Goal: Task Accomplishment & Management: Use online tool/utility

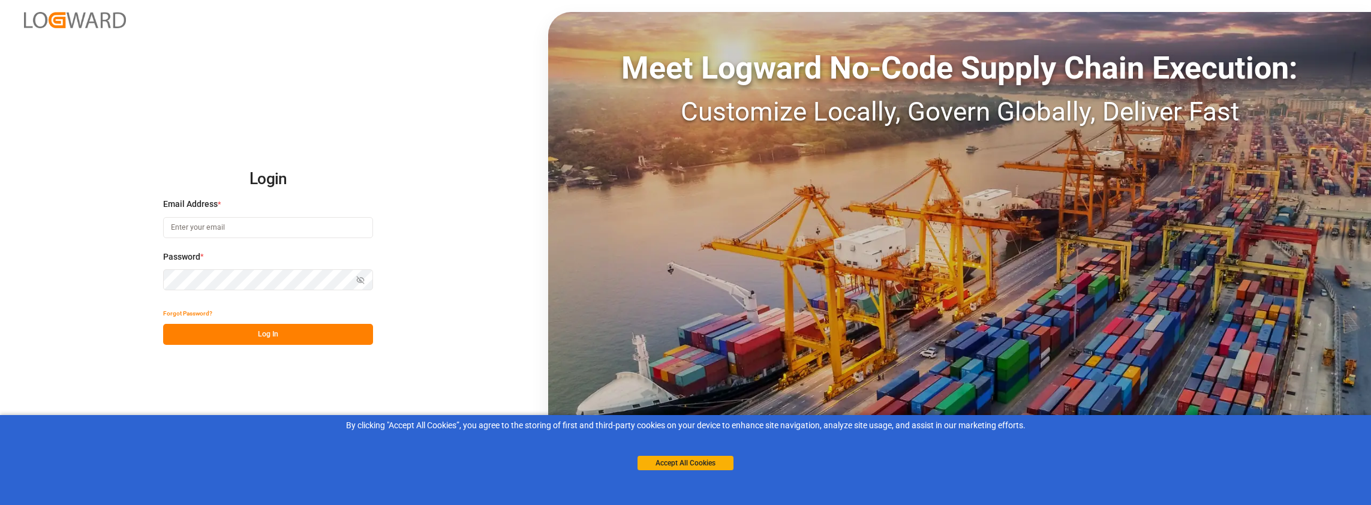
click at [214, 238] on input at bounding box center [268, 227] width 210 height 21
type input "[PERSON_NAME][EMAIL_ADDRESS][PERSON_NAME][DOMAIN_NAME]"
click at [228, 259] on label "Password *" at bounding box center [268, 257] width 210 height 13
click at [265, 328] on button "Log In" at bounding box center [268, 334] width 210 height 21
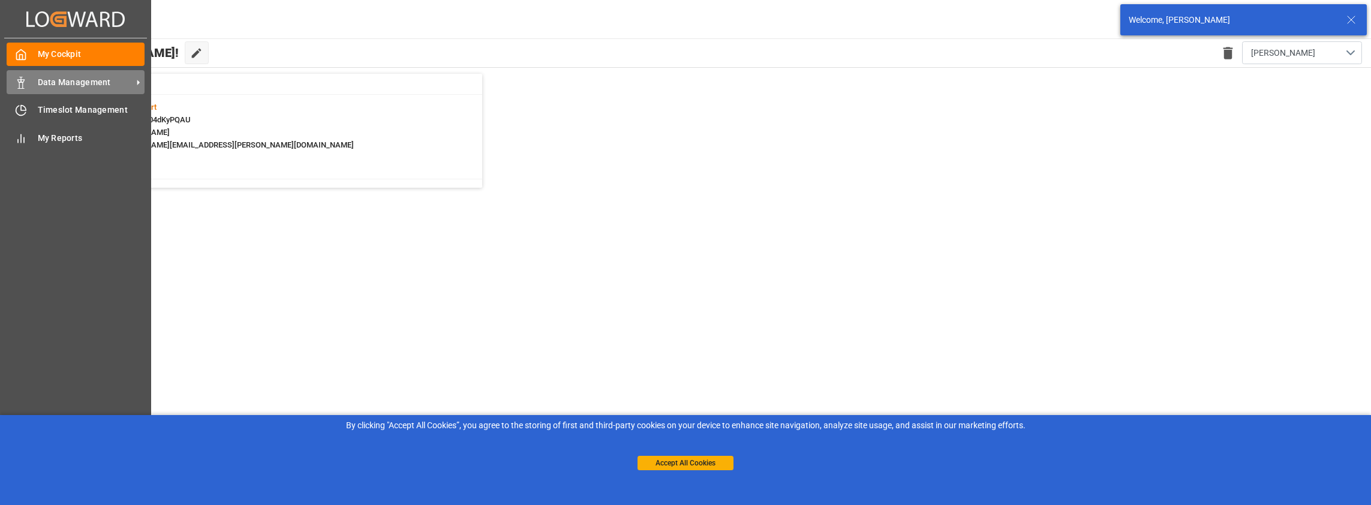
click at [50, 80] on span "Data Management" at bounding box center [85, 82] width 95 height 13
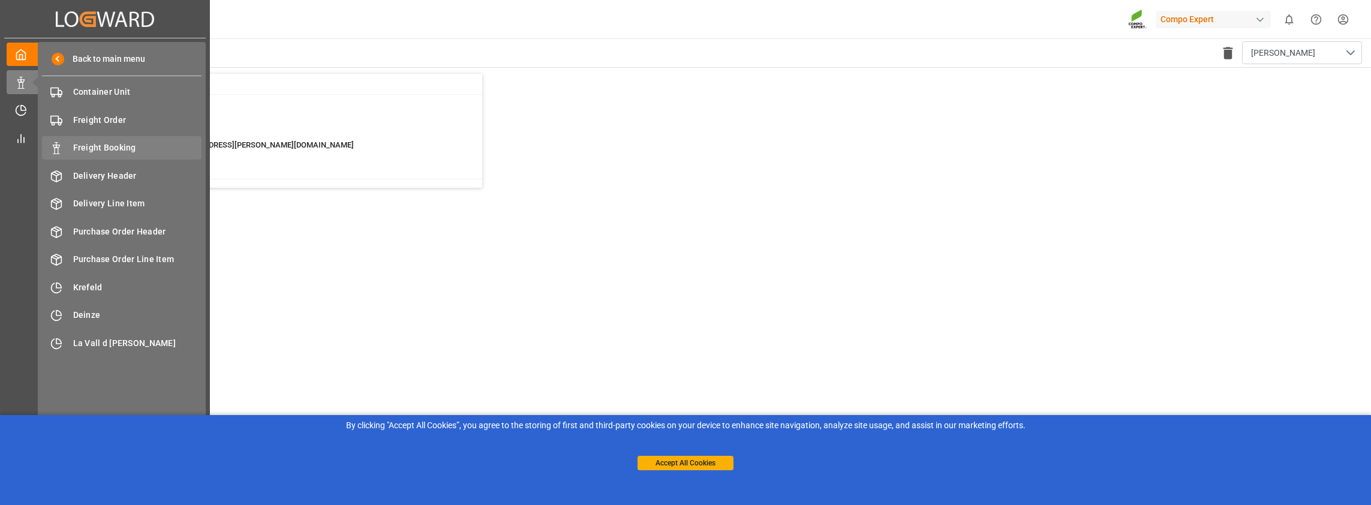
click at [131, 145] on span "Freight Booking" at bounding box center [137, 148] width 129 height 13
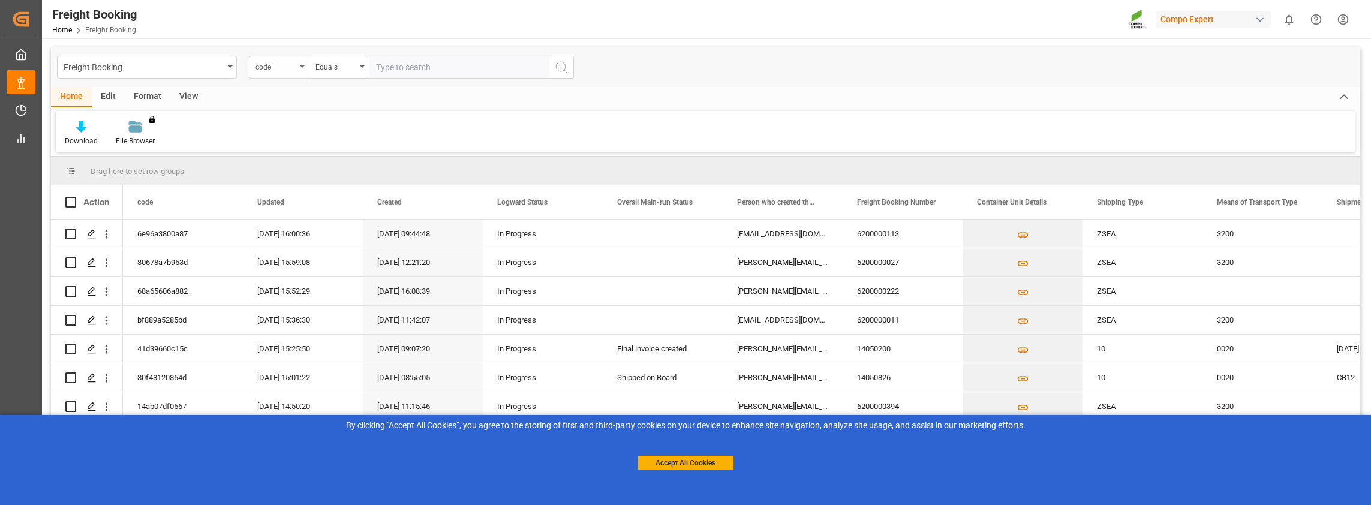
click at [284, 70] on div "code" at bounding box center [276, 66] width 41 height 14
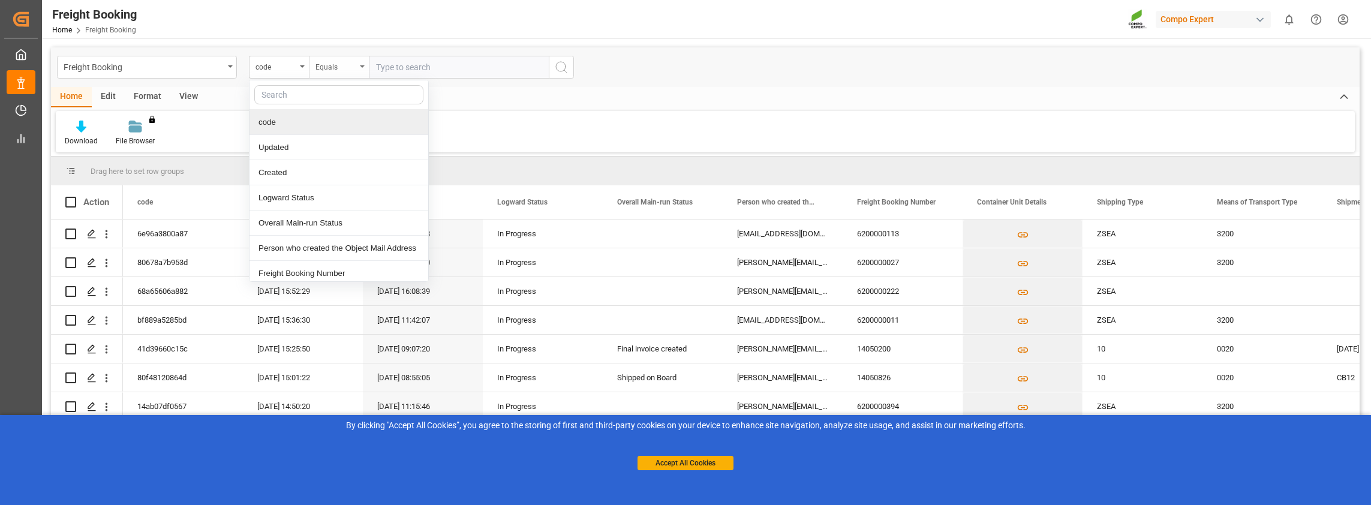
click at [363, 65] on icon "open menu" at bounding box center [362, 66] width 5 height 2
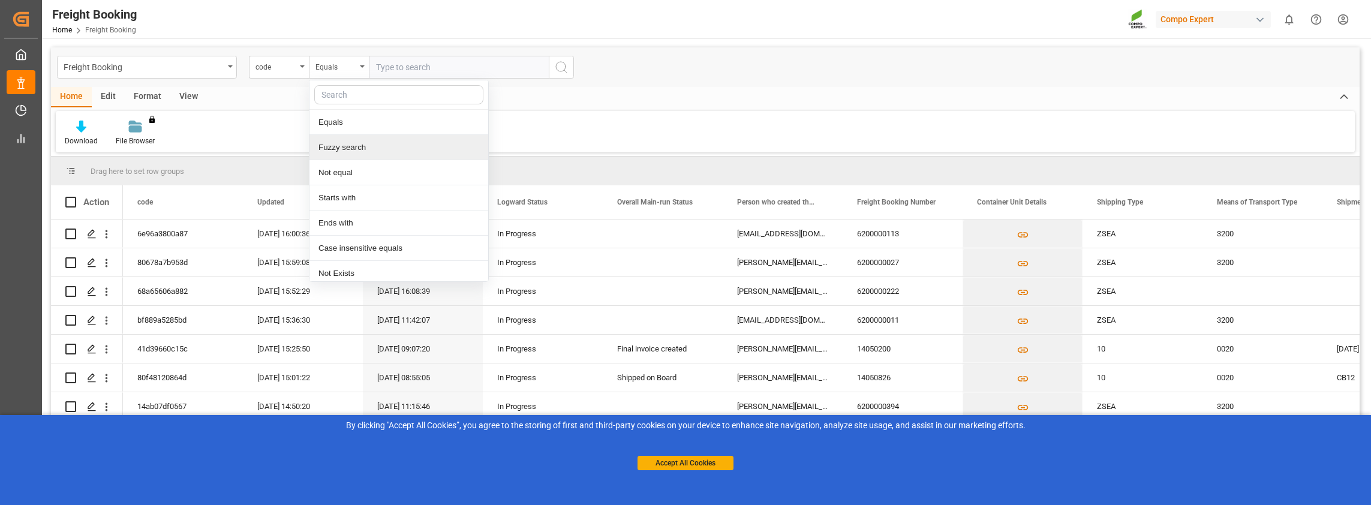
drag, startPoint x: 341, startPoint y: 146, endPoint x: 384, endPoint y: 79, distance: 80.4
click at [341, 146] on div "Fuzzy search" at bounding box center [399, 147] width 179 height 25
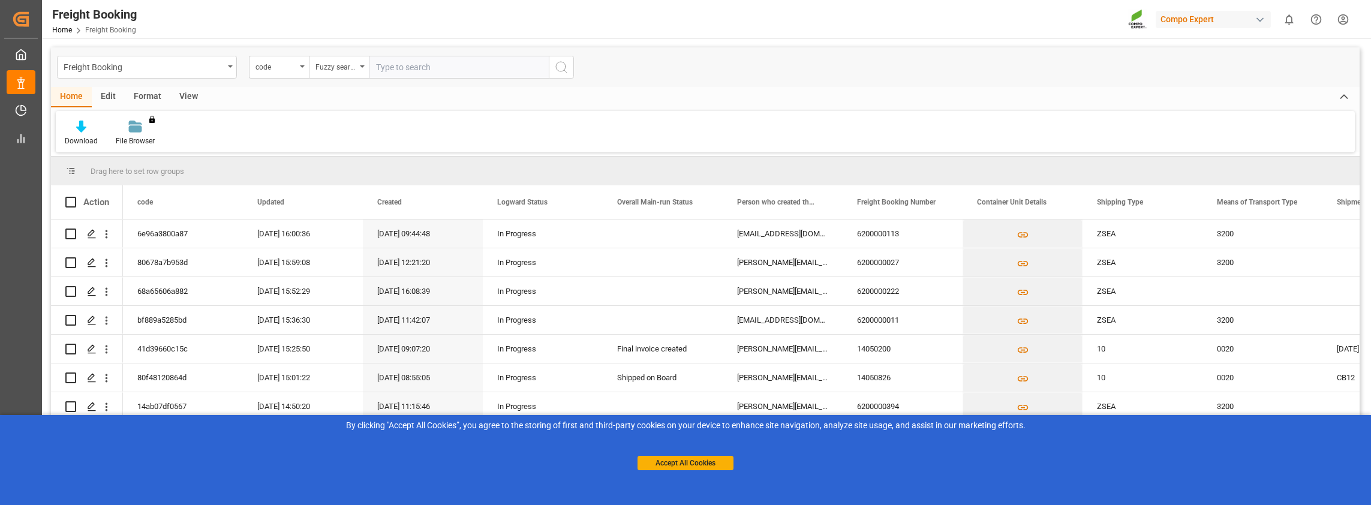
paste input "4500007556"
type input "4500007556"
click at [568, 68] on button "search button" at bounding box center [561, 67] width 25 height 23
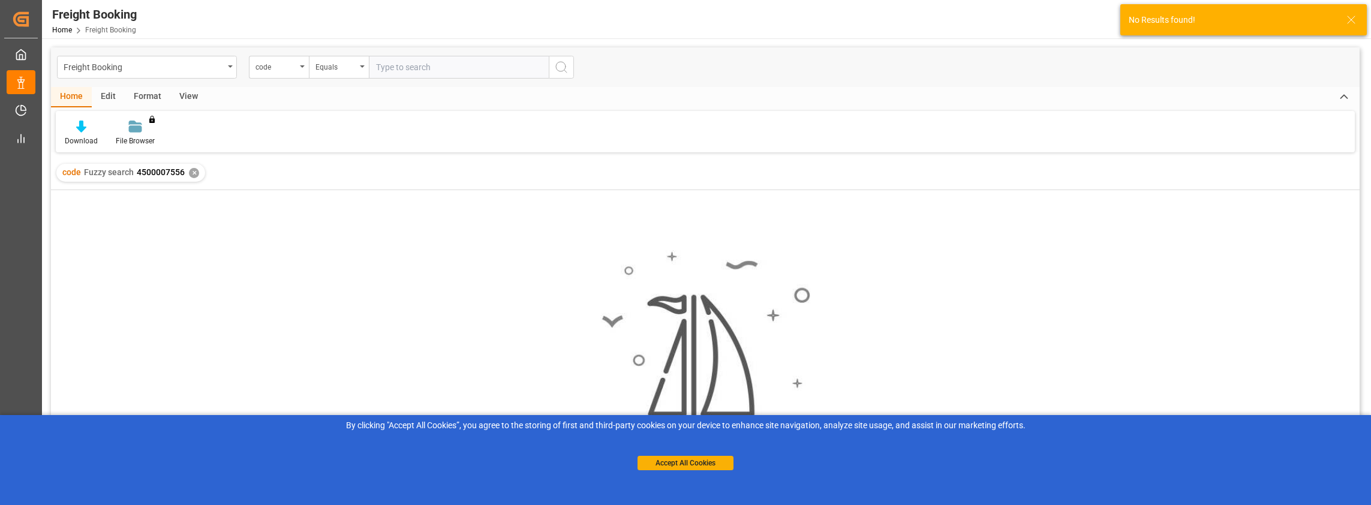
click at [194, 175] on div "✕" at bounding box center [194, 173] width 10 height 10
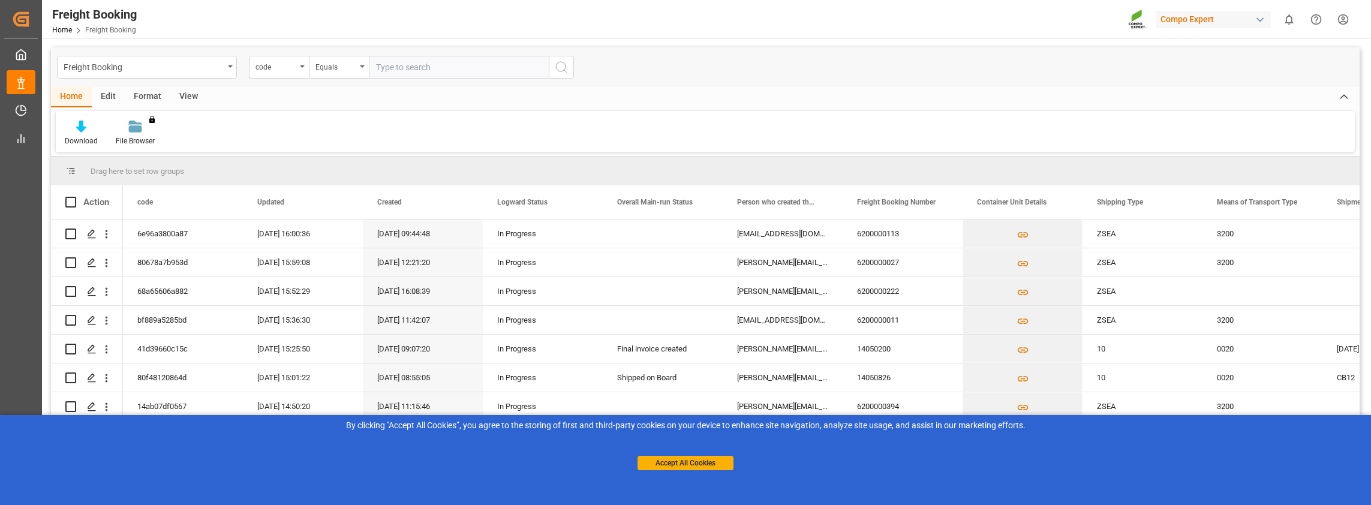
click at [157, 94] on div "Format" at bounding box center [148, 97] width 46 height 20
click at [185, 97] on div "View" at bounding box center [188, 97] width 37 height 20
click at [133, 125] on icon at bounding box center [136, 127] width 12 height 12
click at [141, 175] on div "Overview Countries" at bounding box center [168, 169] width 105 height 13
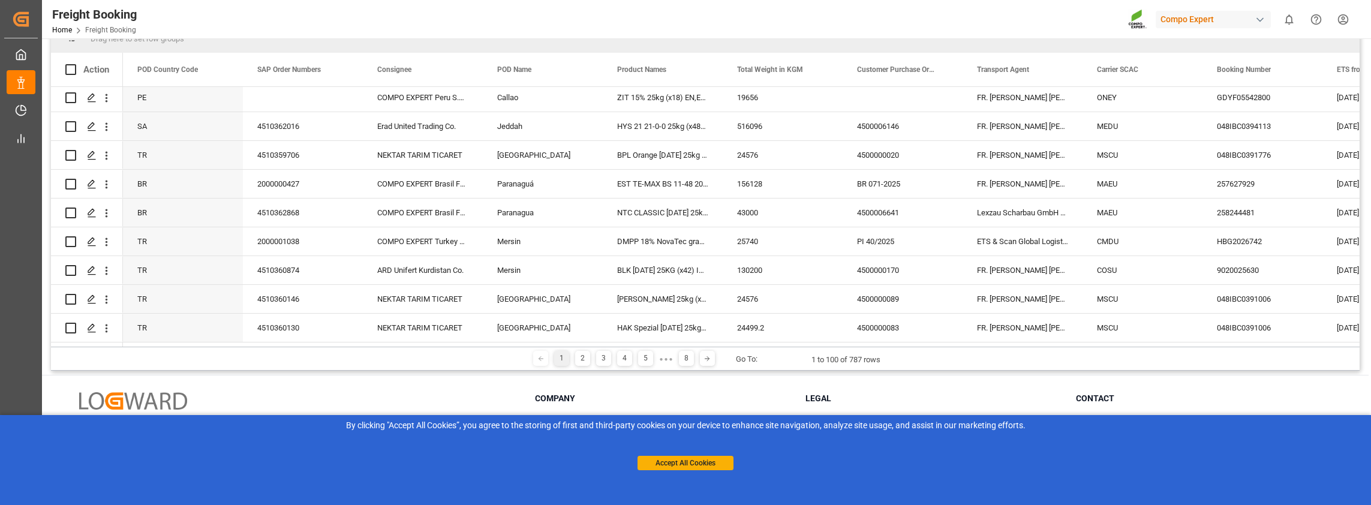
scroll to position [139, 0]
click at [584, 351] on div "2" at bounding box center [582, 352] width 15 height 15
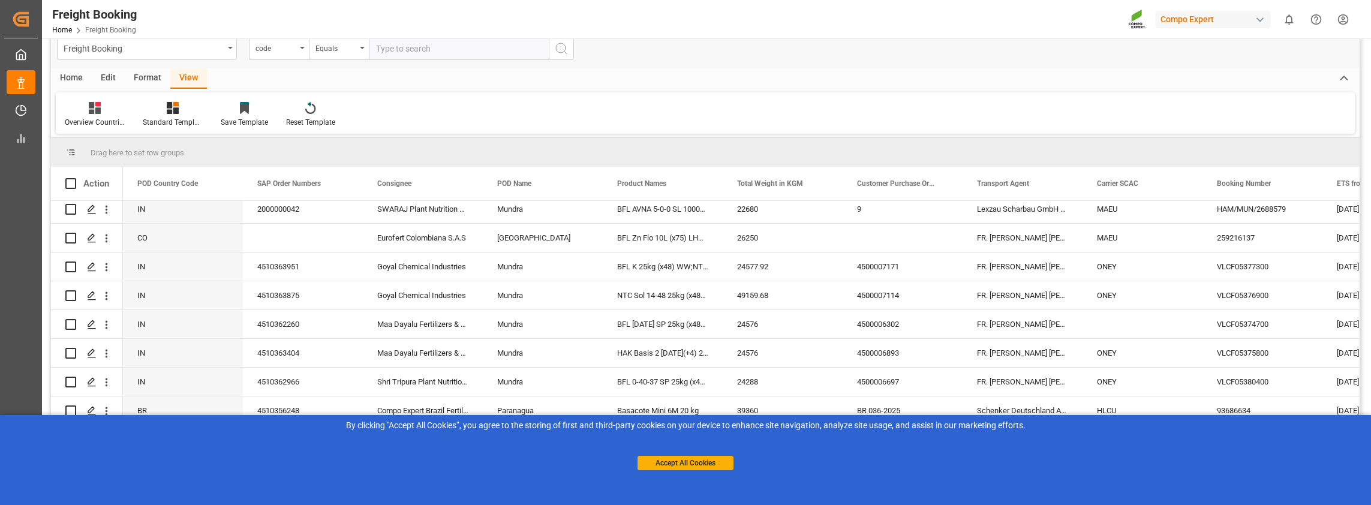
scroll to position [2627, 0]
drag, startPoint x: 168, startPoint y: 182, endPoint x: 143, endPoint y: 150, distance: 41.0
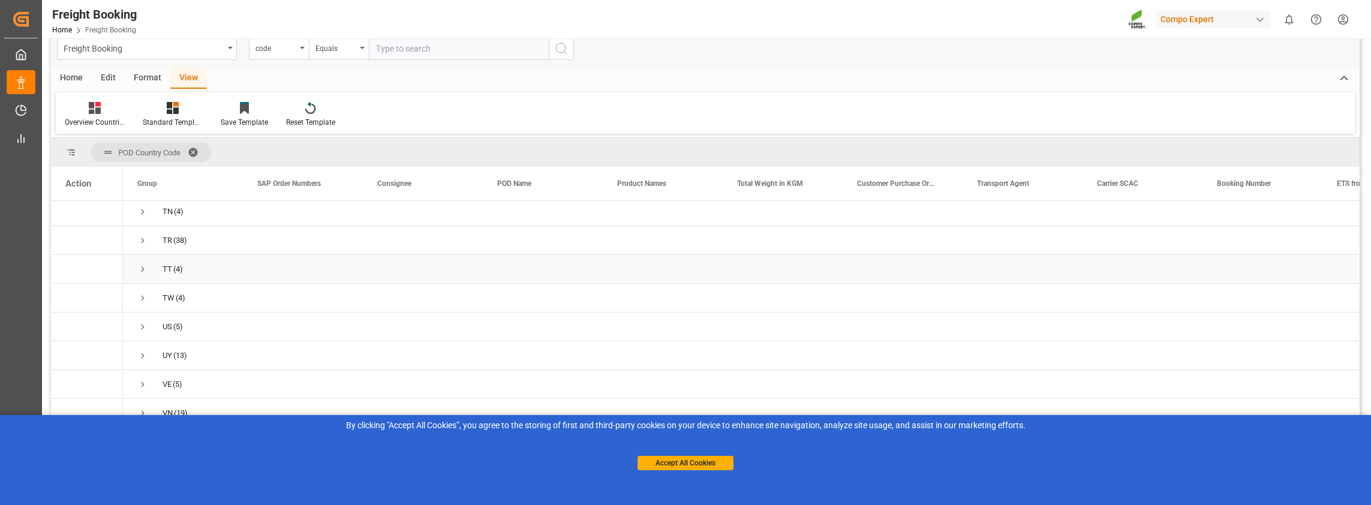
scroll to position [1101, 0]
click at [151, 320] on span "US (5)" at bounding box center [182, 326] width 91 height 27
click at [141, 325] on span "Press SPACE to select this row." at bounding box center [142, 327] width 11 height 11
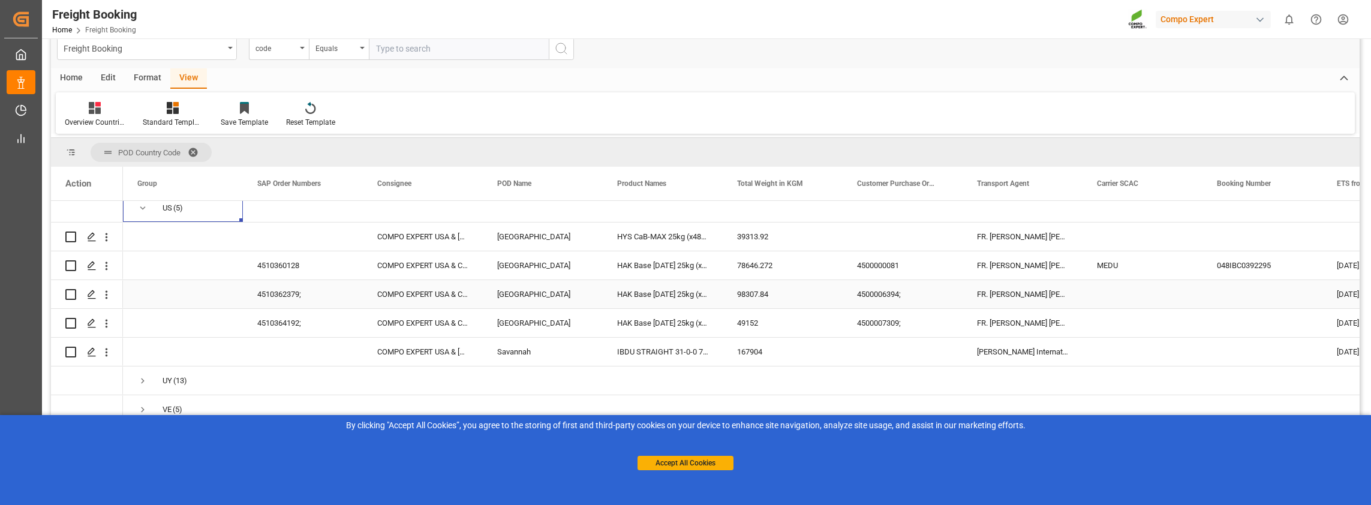
scroll to position [1221, 0]
click at [92, 347] on polygon "Press SPACE to select this row." at bounding box center [91, 347] width 6 height 6
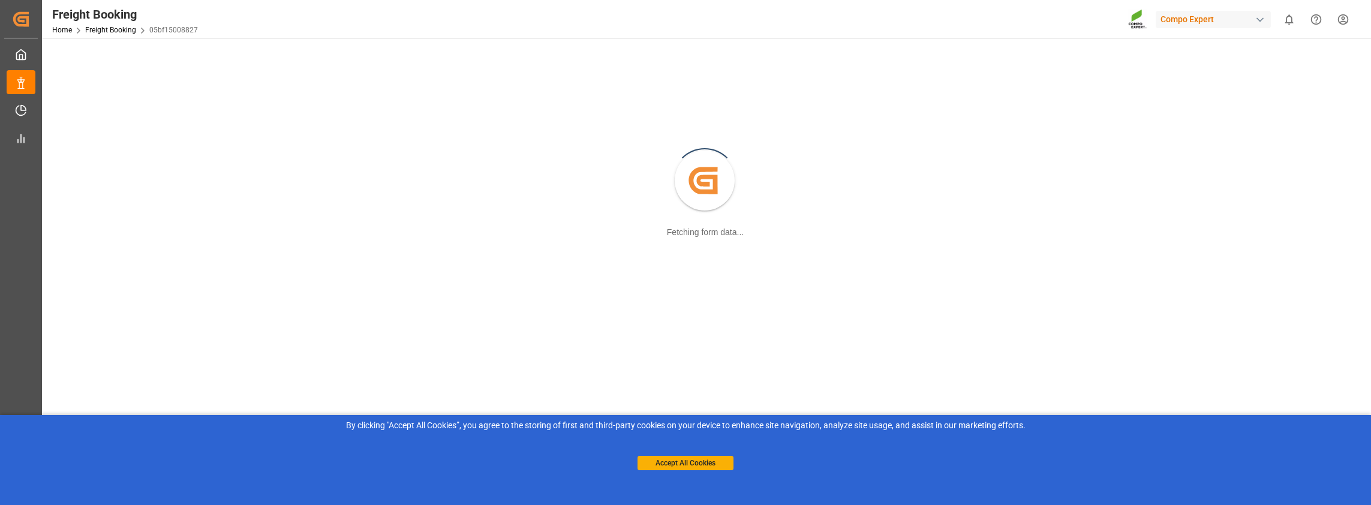
scroll to position [60, 0]
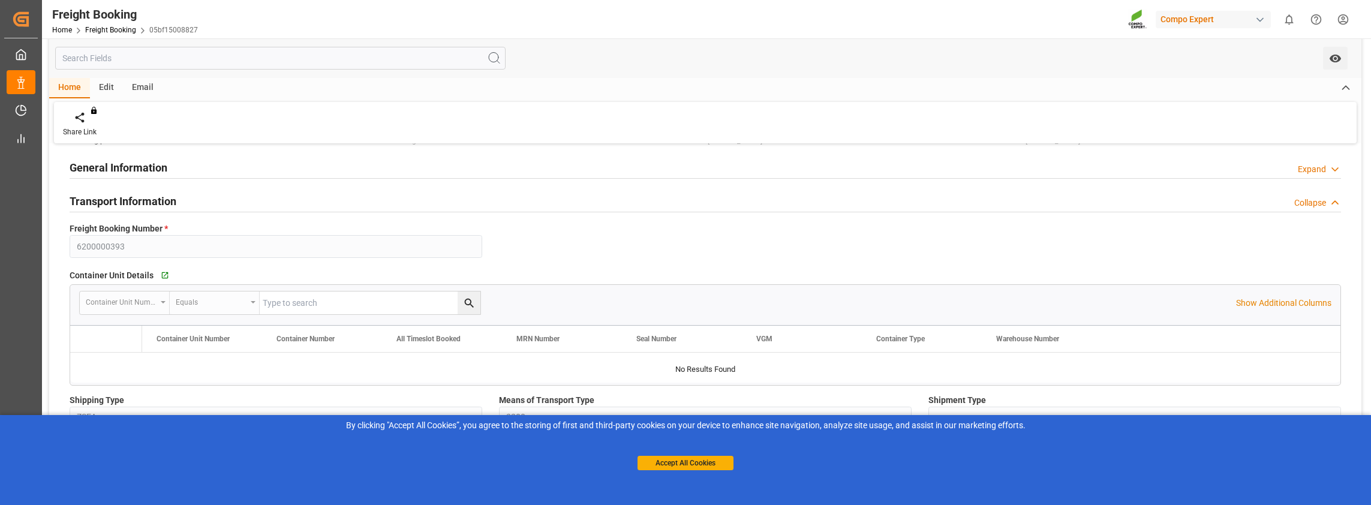
type input "9316361"
type input "JPUKB"
type input "USSAV"
type input "0"
type input "167904"
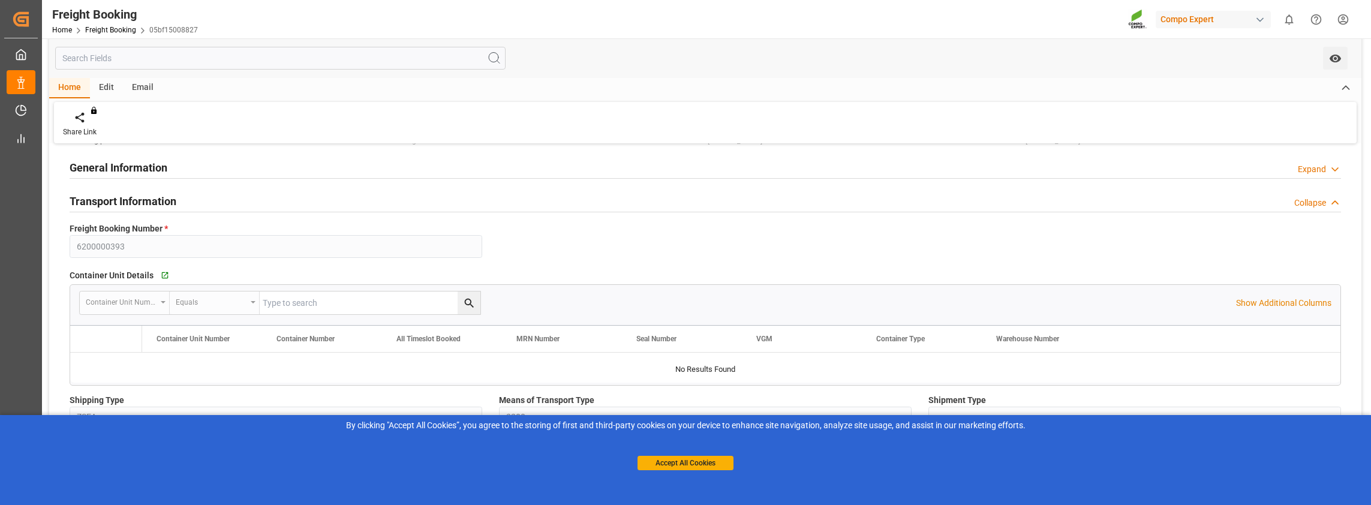
type input "[DATE] 07:00"
type input "[DATE] 01:00"
type input "[DATE] 10:34"
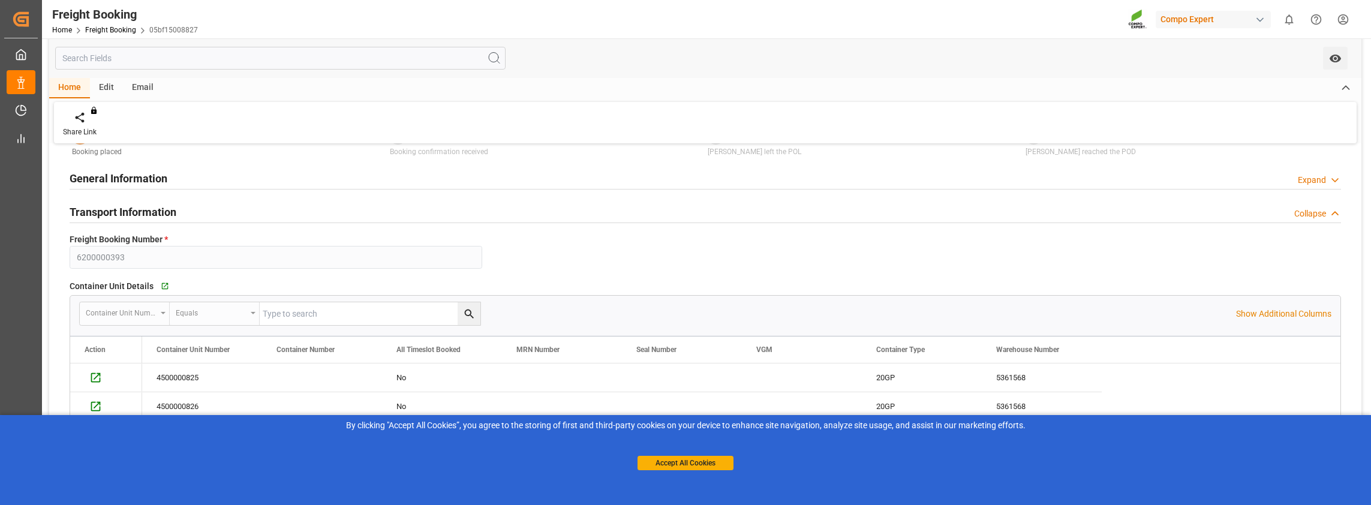
scroll to position [0, 0]
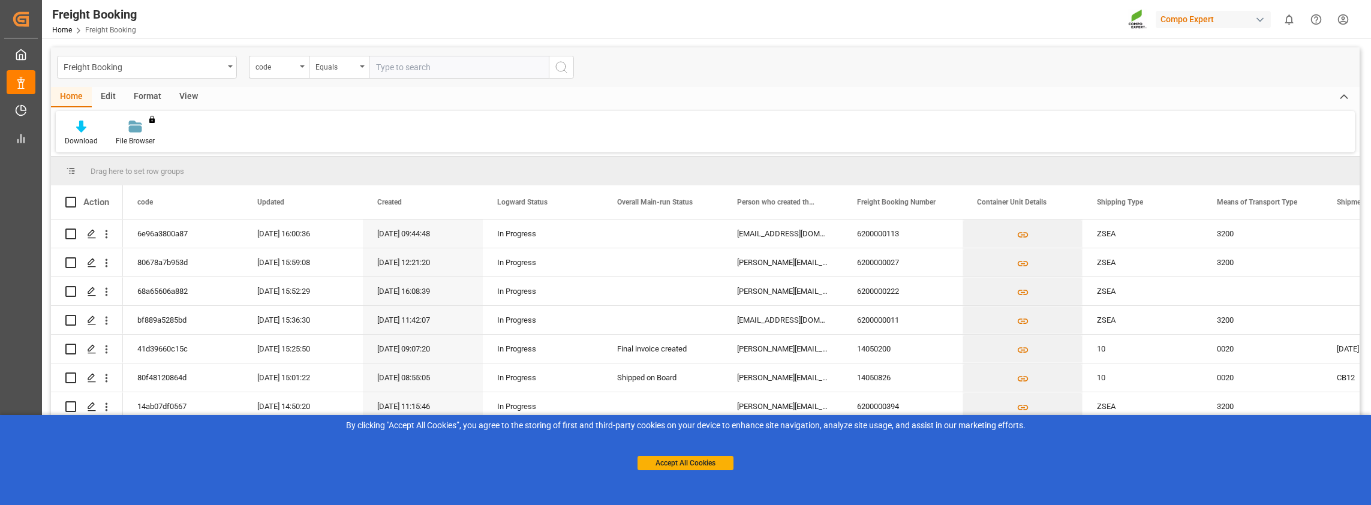
click at [188, 96] on div "View" at bounding box center [188, 97] width 37 height 20
click at [136, 140] on div "Standard Templates" at bounding box center [136, 141] width 60 height 11
click at [134, 175] on div "Overview Countries" at bounding box center [168, 169] width 105 height 13
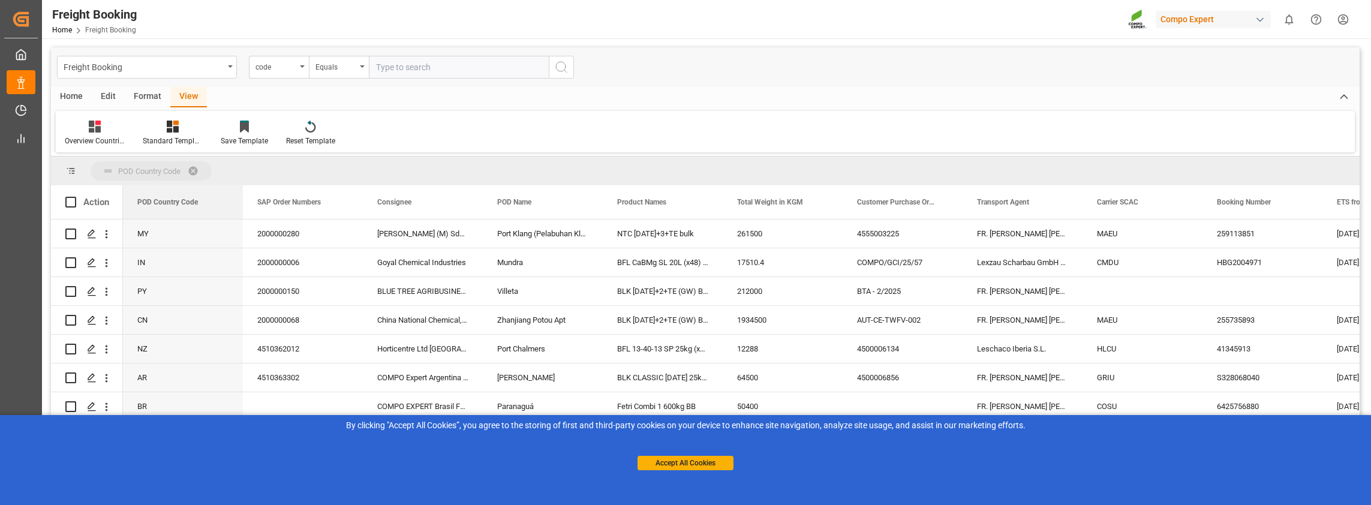
drag, startPoint x: 151, startPoint y: 207, endPoint x: 143, endPoint y: 180, distance: 27.9
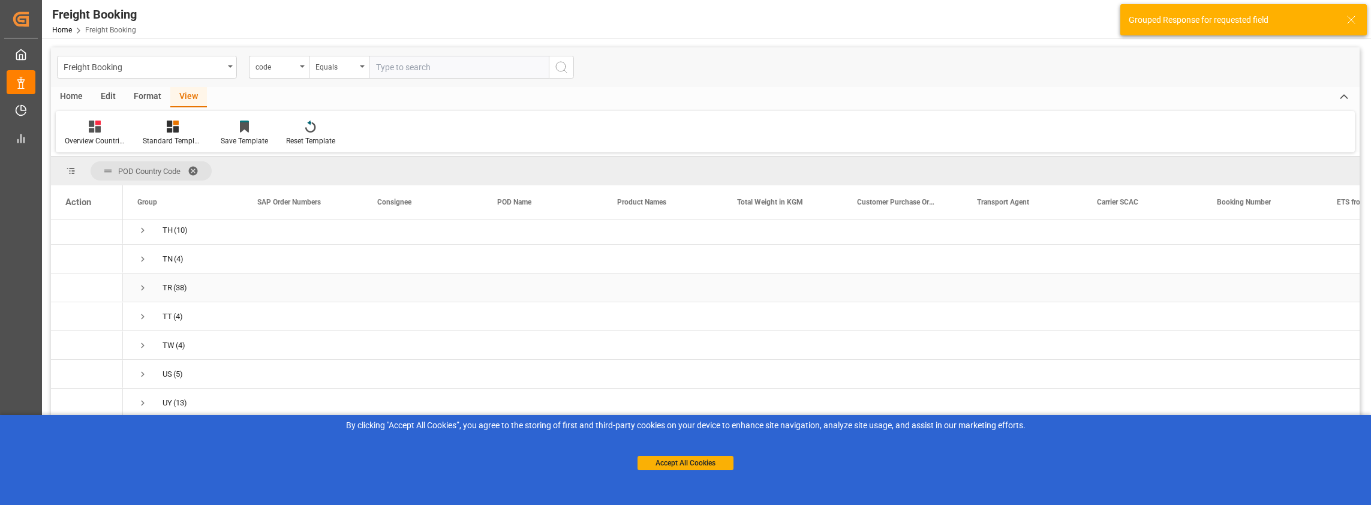
scroll to position [1101, 0]
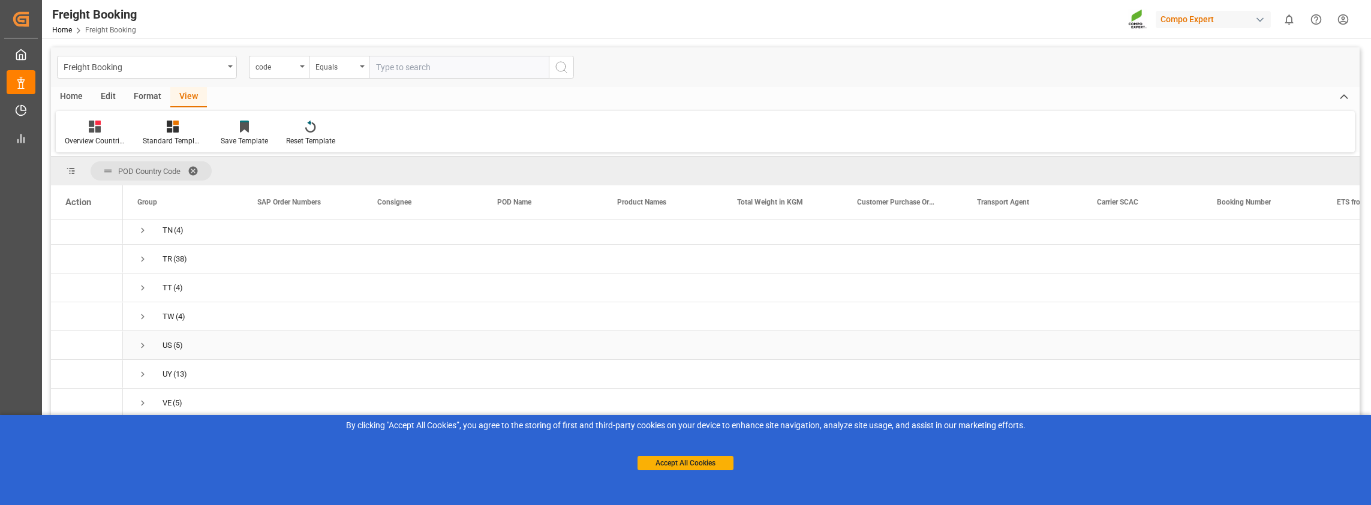
click at [156, 344] on span "US (5)" at bounding box center [182, 345] width 91 height 27
click at [145, 343] on span "Press SPACE to select this row." at bounding box center [142, 345] width 11 height 11
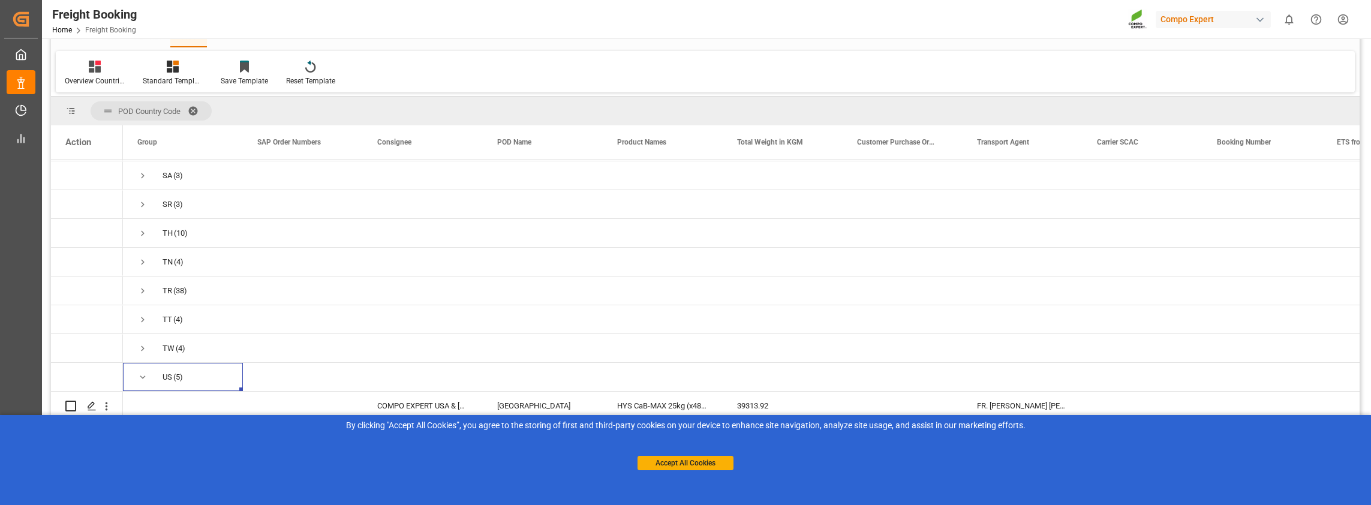
scroll to position [1005, 0]
